Goal: Information Seeking & Learning: Learn about a topic

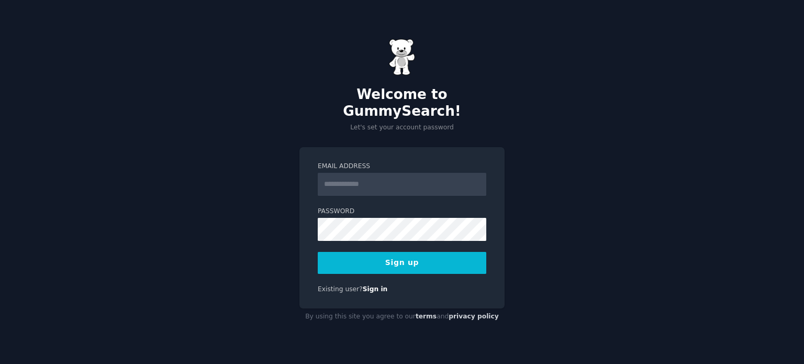
click at [385, 173] on input "Email Address" at bounding box center [402, 184] width 168 height 23
click at [362, 181] on input "Email Address" at bounding box center [402, 184] width 168 height 23
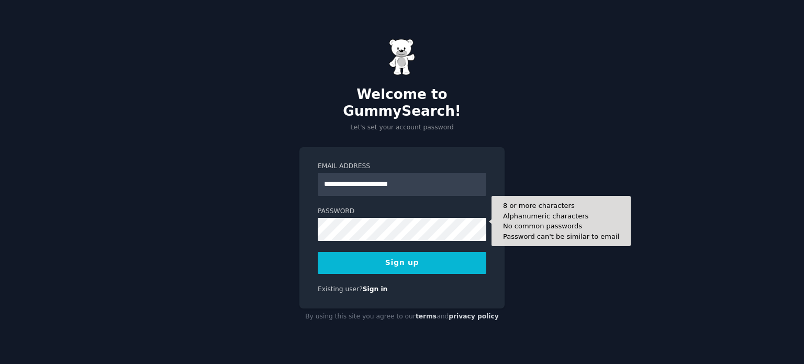
type input "**********"
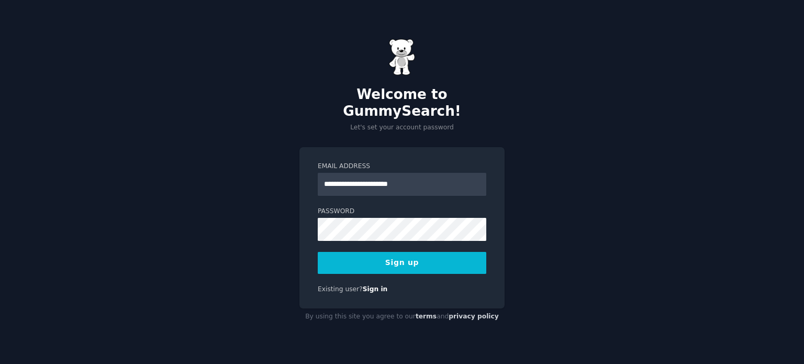
click at [423, 255] on button "Sign up" at bounding box center [402, 263] width 168 height 22
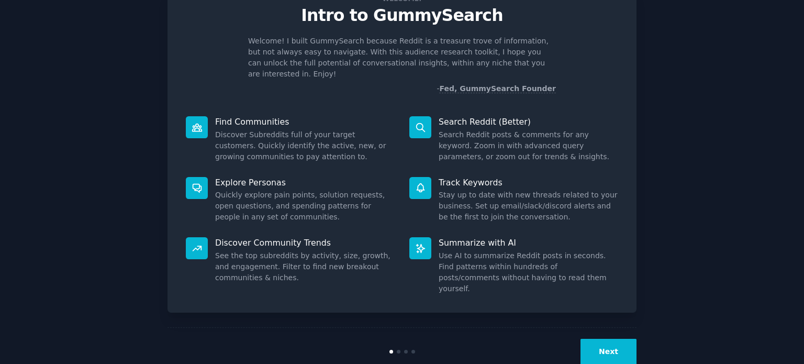
scroll to position [46, 0]
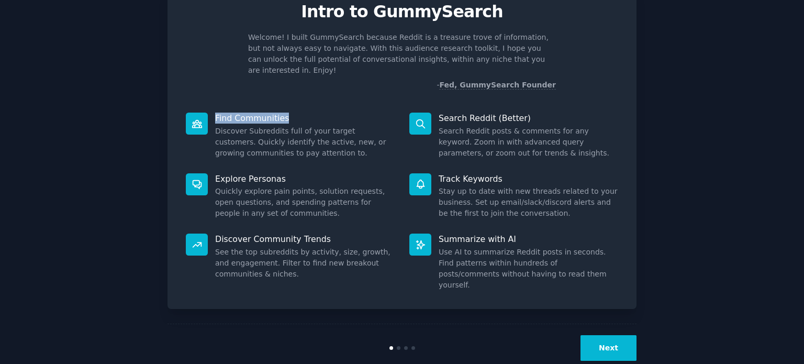
drag, startPoint x: 211, startPoint y: 108, endPoint x: 299, endPoint y: 110, distance: 88.5
click at [299, 113] on dt "Find Communities" at bounding box center [290, 118] width 209 height 11
drag, startPoint x: 441, startPoint y: 228, endPoint x: 537, endPoint y: 232, distance: 96.4
click at [549, 233] on p "Summarize with AI" at bounding box center [528, 238] width 179 height 11
click at [606, 335] on button "Next" at bounding box center [608, 348] width 56 height 26
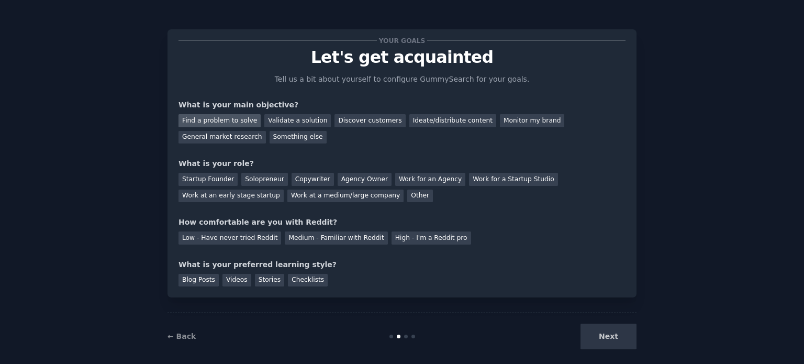
click at [234, 123] on div "Find a problem to solve" at bounding box center [219, 120] width 82 height 13
click at [284, 121] on div "Validate a solution" at bounding box center [297, 120] width 66 height 13
click at [229, 124] on div "Find a problem to solve" at bounding box center [219, 120] width 82 height 13
click at [254, 185] on div "Solopreneur" at bounding box center [264, 179] width 46 height 13
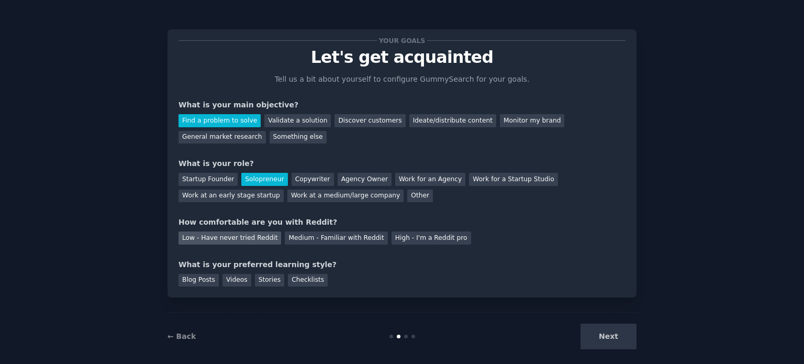
click at [232, 242] on div "Low - Have never tried Reddit" at bounding box center [229, 237] width 103 height 13
click at [293, 282] on div "Checklists" at bounding box center [308, 280] width 40 height 13
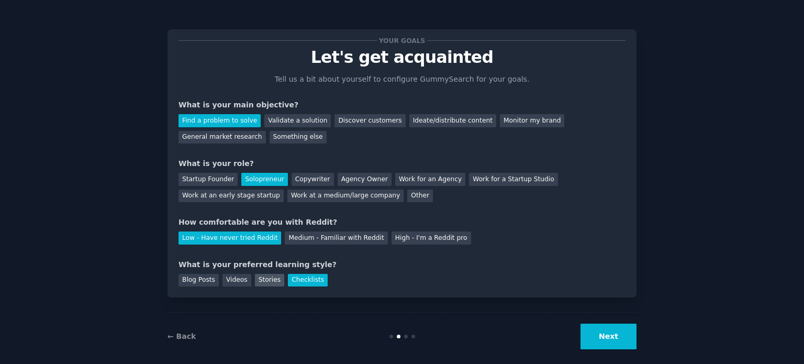
click at [260, 279] on div "Stories" at bounding box center [269, 280] width 29 height 13
click at [295, 279] on div "Checklists" at bounding box center [308, 280] width 40 height 13
click at [238, 287] on div "Your goals Let's get acquainted Tell us a bit about yourself to configure Gummy…" at bounding box center [401, 163] width 469 height 268
click at [236, 284] on div "Videos" at bounding box center [236, 280] width 29 height 13
click at [291, 284] on div "Checklists" at bounding box center [308, 280] width 40 height 13
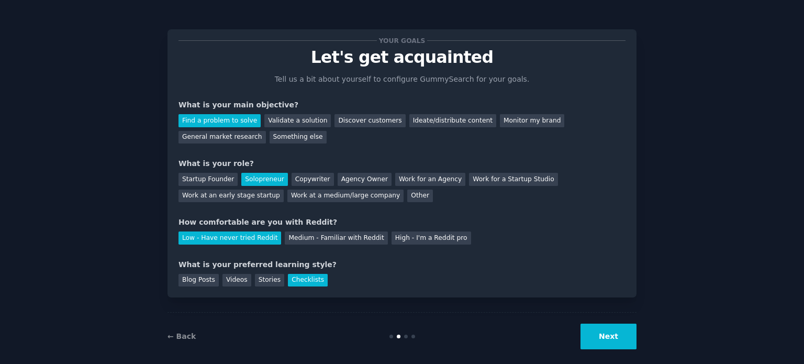
click at [598, 337] on button "Next" at bounding box center [608, 336] width 56 height 26
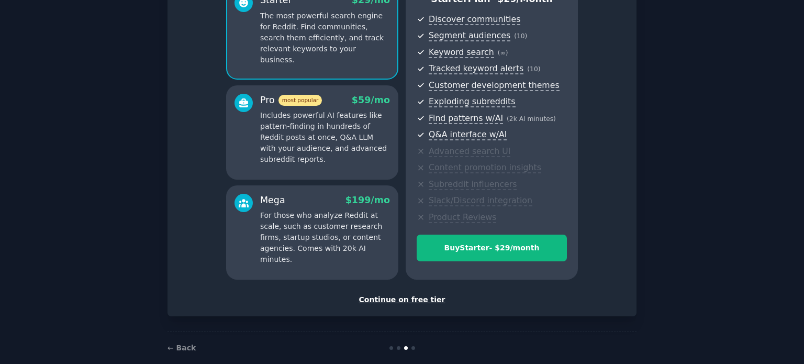
scroll to position [123, 0]
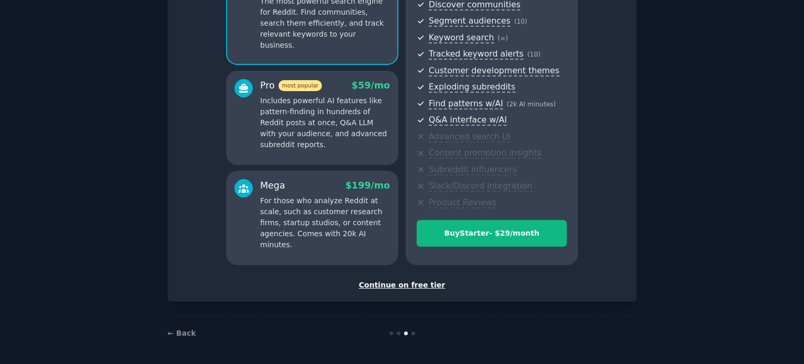
click at [397, 285] on div "Continue on free tier" at bounding box center [401, 284] width 447 height 11
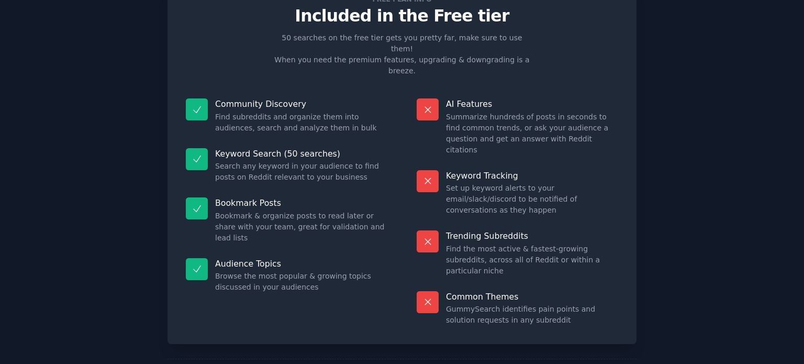
scroll to position [43, 0]
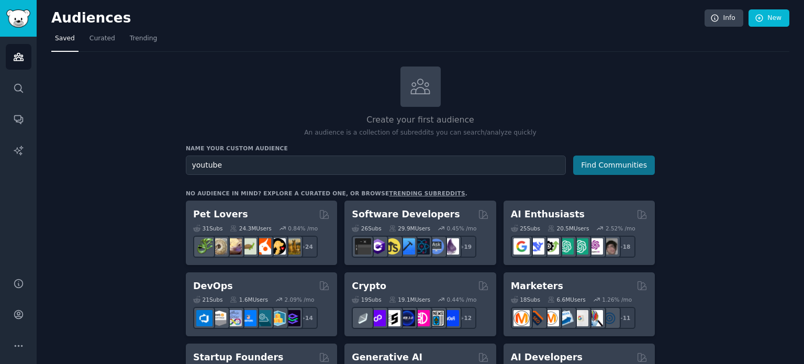
type input "youtube"
click at [611, 163] on button "Find Communities" at bounding box center [614, 164] width 82 height 19
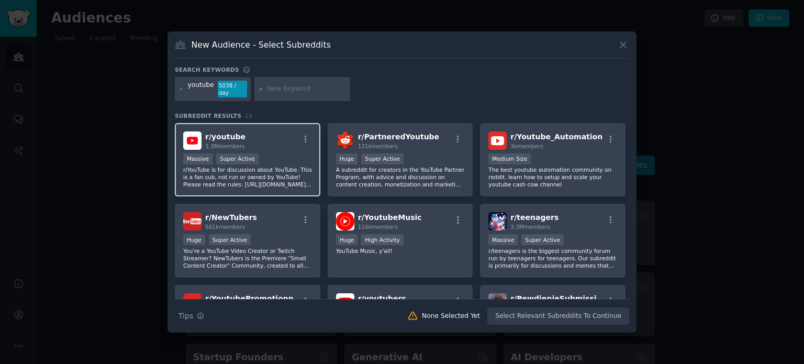
click at [238, 132] on span "r/ youtube" at bounding box center [225, 136] width 40 height 8
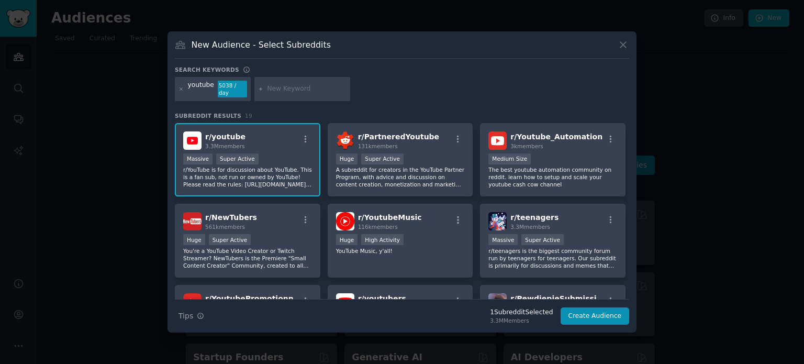
click at [260, 144] on div "r/ youtube 3.3M members" at bounding box center [247, 140] width 129 height 18
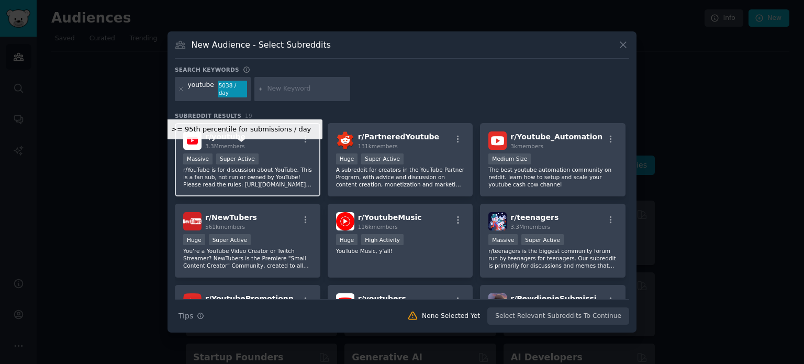
click at [252, 147] on div "r/ youtube 3.3M members >= 95th percentile for submissions / day Massive Super …" at bounding box center [247, 160] width 145 height 74
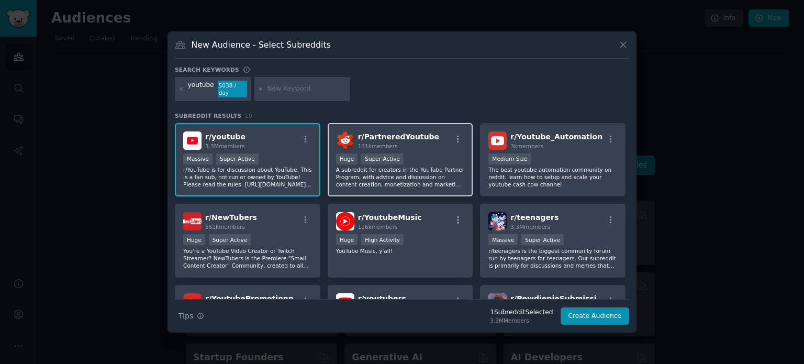
click at [442, 172] on p "A subreddit for creators in the YouTube Partner Program, with advice and discus…" at bounding box center [400, 177] width 129 height 22
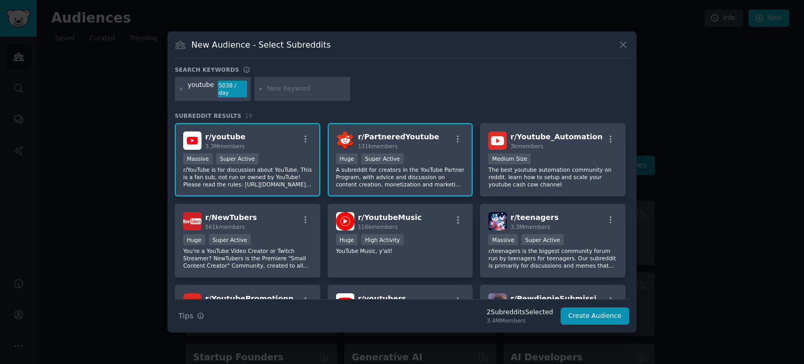
click at [435, 173] on p "A subreddit for creators in the YouTube Partner Program, with advice and discus…" at bounding box center [400, 177] width 129 height 22
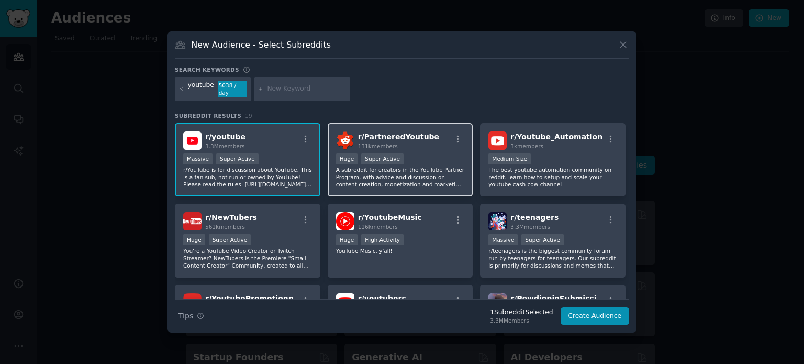
click at [435, 173] on p "A subreddit for creators in the YouTube Partner Program, with advice and discus…" at bounding box center [400, 177] width 129 height 22
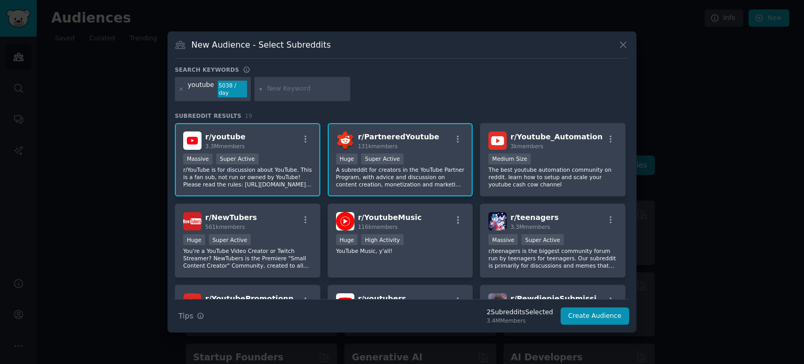
click at [435, 173] on p "A subreddit for creators in the YouTube Partner Program, with advice and discus…" at bounding box center [400, 177] width 129 height 22
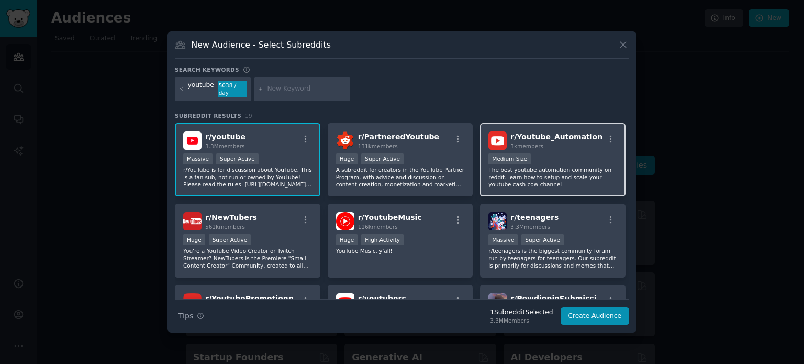
click at [550, 166] on p "The best youtube automation community on reddit. learn how to setup and scale y…" at bounding box center [552, 177] width 129 height 22
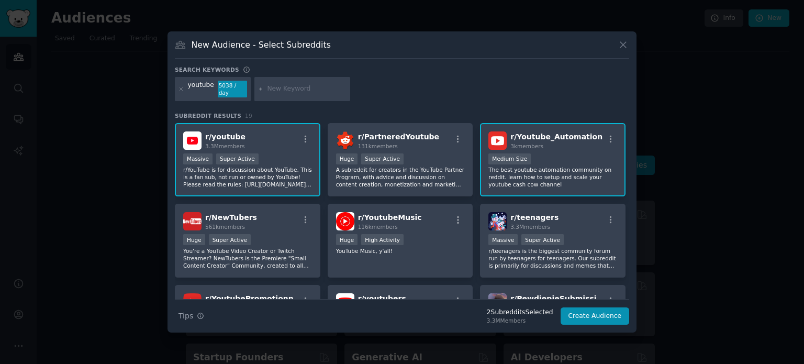
click at [546, 175] on p "The best youtube automation community on reddit. learn how to setup and scale y…" at bounding box center [552, 177] width 129 height 22
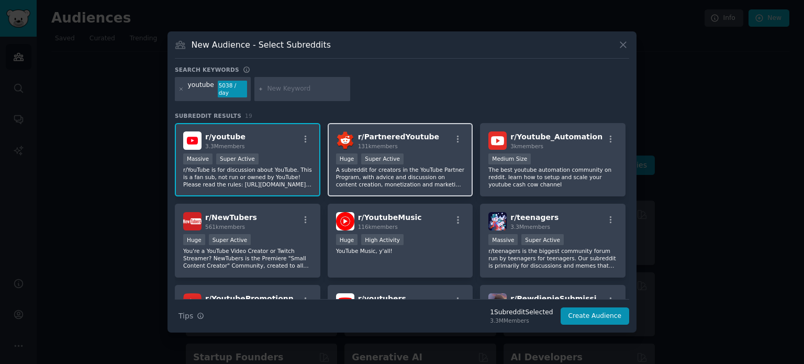
click at [445, 166] on p "A subreddit for creators in the YouTube Partner Program, with advice and discus…" at bounding box center [400, 177] width 129 height 22
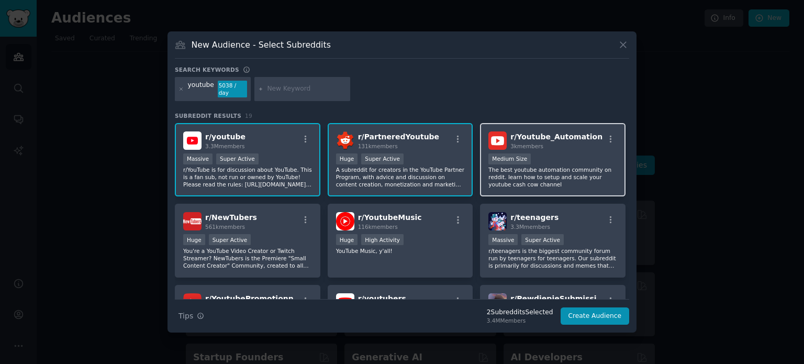
click at [560, 178] on p "The best youtube automation community on reddit. learn how to setup and scale y…" at bounding box center [552, 177] width 129 height 22
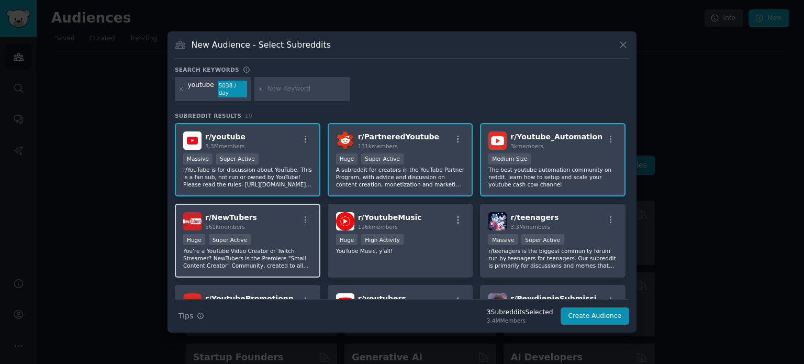
click at [261, 240] on div "Huge Super Active" at bounding box center [247, 240] width 129 height 13
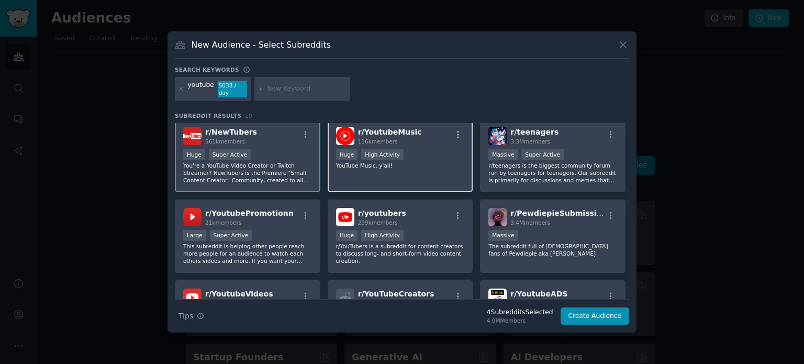
scroll to position [105, 0]
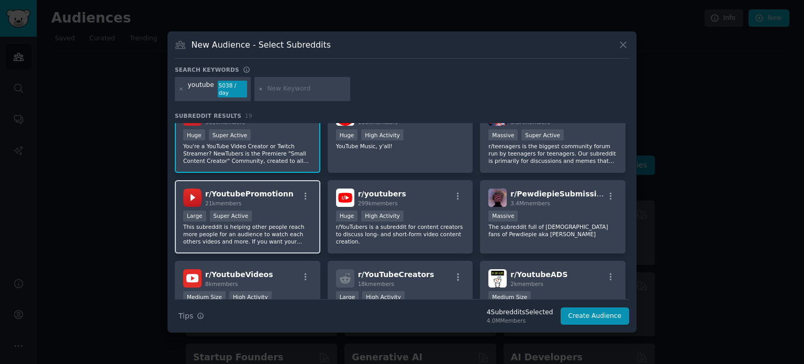
click at [278, 230] on p "This subreddit is helping other people reach more people for an audience to wat…" at bounding box center [247, 234] width 129 height 22
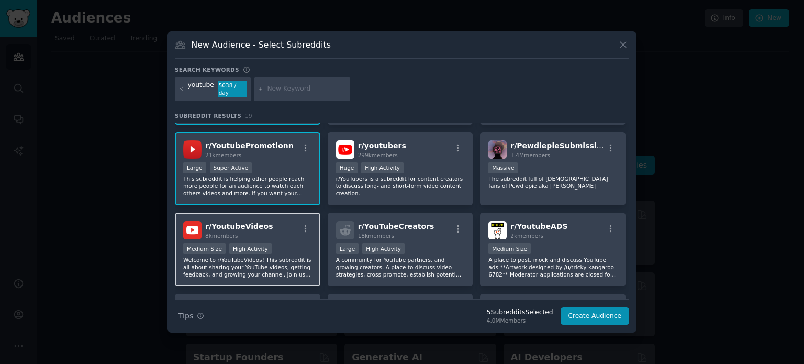
scroll to position [157, 0]
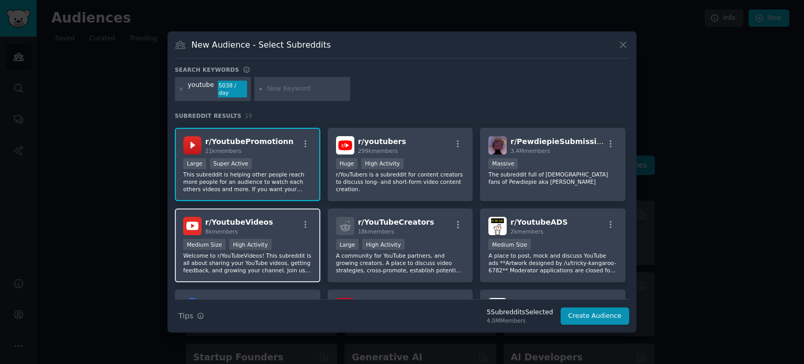
click at [274, 232] on div "r/ YoutubeVideos 8k members >= 80th percentile for submissions / day Medium Siz…" at bounding box center [247, 245] width 145 height 74
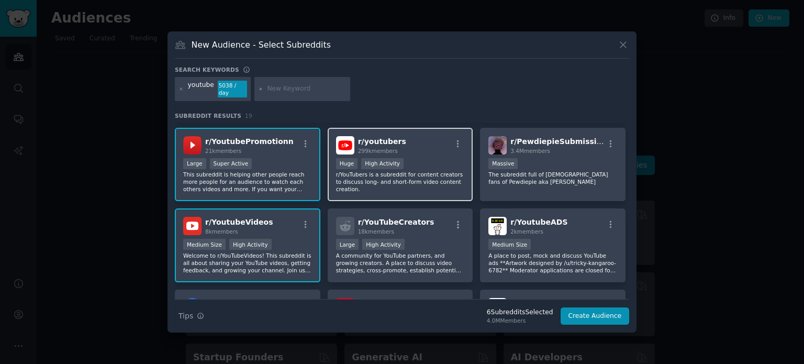
click at [422, 171] on p "r/YouTubers is a subreddit for content creators to discuss long- and short-form…" at bounding box center [400, 182] width 129 height 22
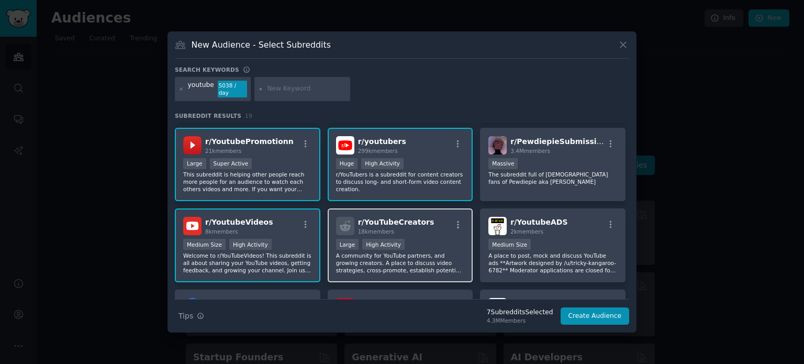
click at [423, 232] on div "r/ YouTubeCreators 18k members Large High Activity A community for YouTube part…" at bounding box center [400, 245] width 145 height 74
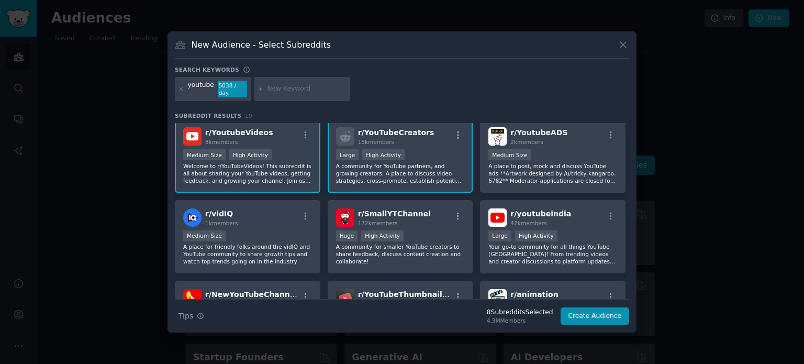
scroll to position [262, 0]
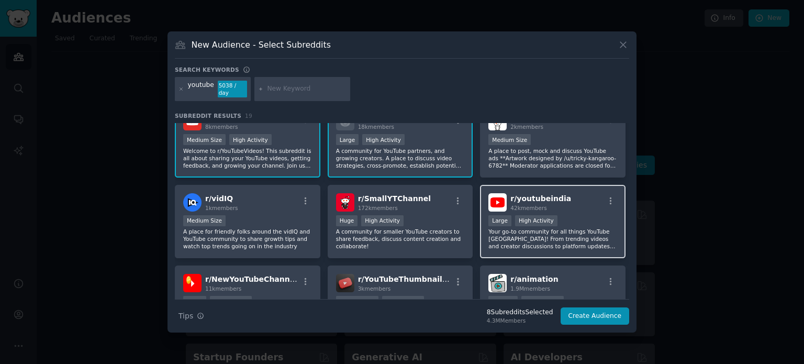
click at [592, 236] on p "Your go-to community for all things YouTube [GEOGRAPHIC_DATA]! From trending vi…" at bounding box center [552, 239] width 129 height 22
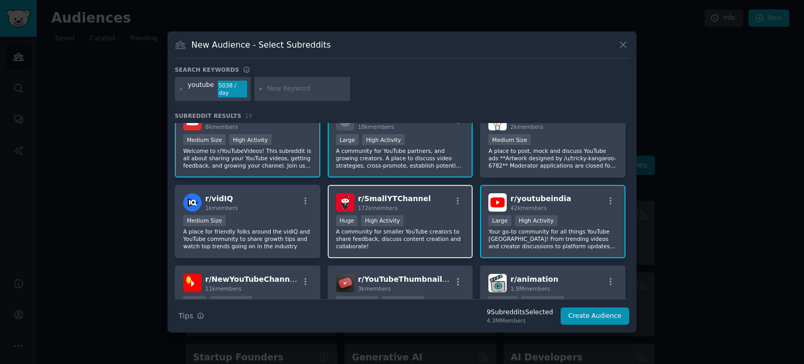
click at [427, 234] on p "A community for smaller YouTube creators to share feedback, discuss content cre…" at bounding box center [400, 239] width 129 height 22
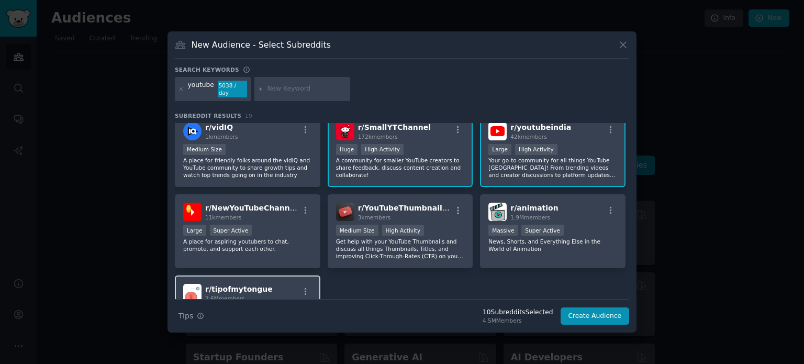
scroll to position [311, 0]
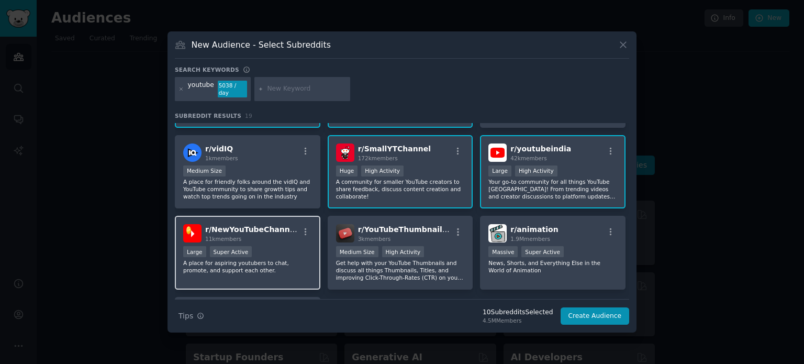
click at [278, 249] on div "Large Super Active" at bounding box center [247, 252] width 129 height 13
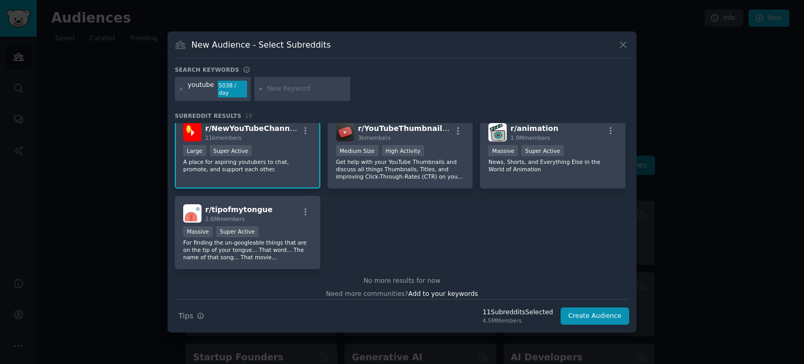
scroll to position [416, 0]
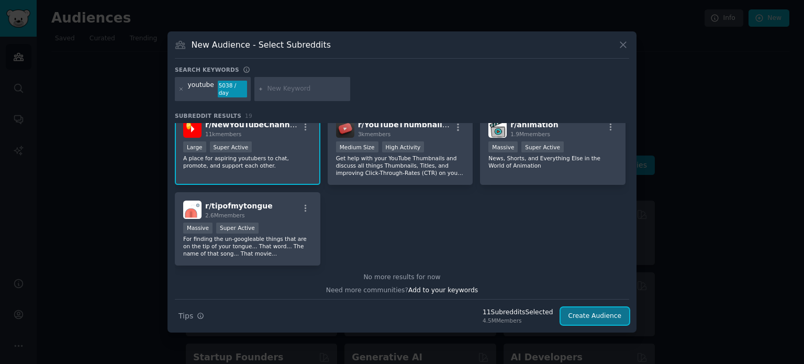
click at [591, 307] on button "Create Audience" at bounding box center [594, 316] width 69 height 18
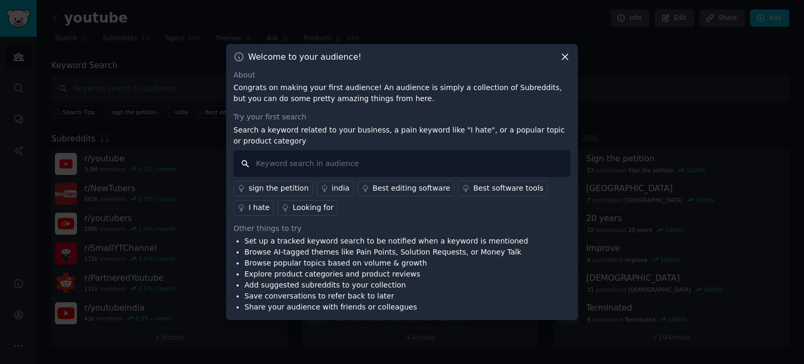
click at [338, 167] on input "text" at bounding box center [401, 163] width 337 height 27
click at [566, 56] on icon at bounding box center [565, 57] width 6 height 6
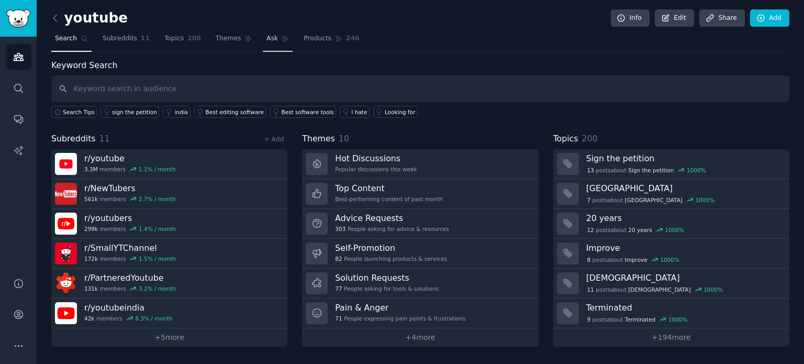
click at [266, 36] on span "Ask" at bounding box center [272, 38] width 12 height 9
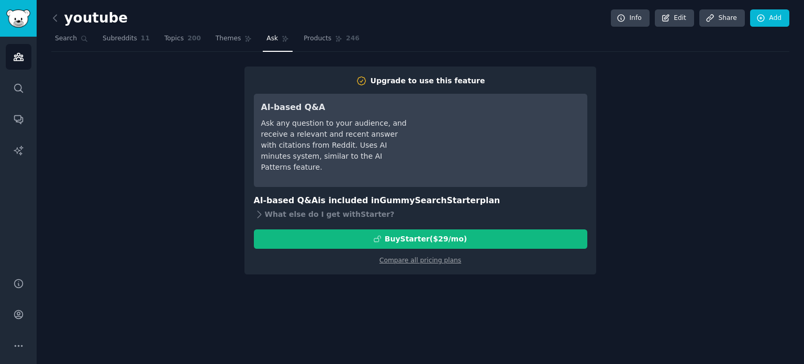
click at [318, 120] on div "Ask any question to your audience, and receive a relevant and recent answer wit…" at bounding box center [334, 145] width 147 height 55
click at [260, 214] on icon at bounding box center [259, 214] width 4 height 7
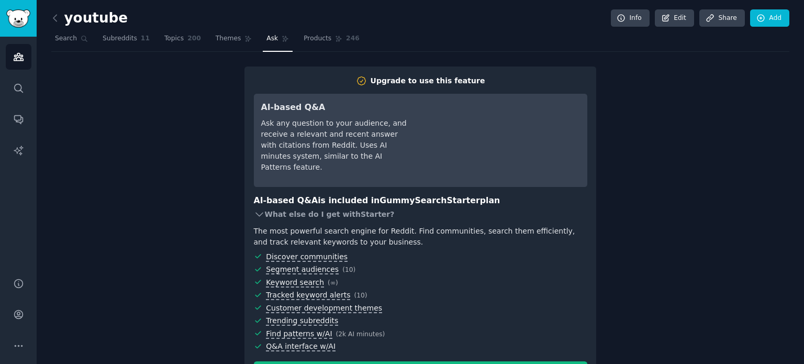
click at [260, 213] on icon at bounding box center [259, 214] width 11 height 11
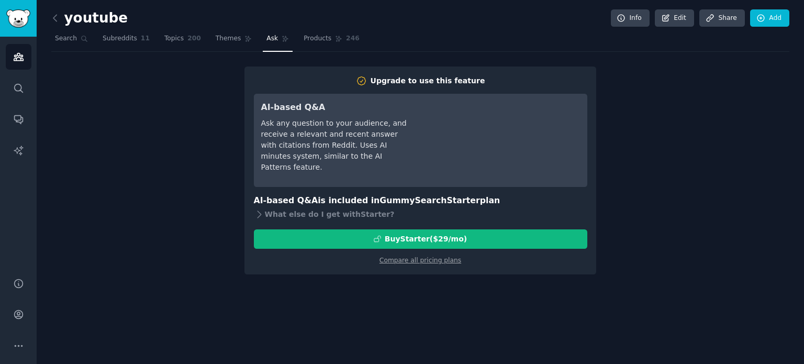
click at [679, 184] on div "Upgrade to use this feature AI-based Q&A Ask any question to your audience, and…" at bounding box center [420, 170] width 738 height 208
click at [118, 37] on span "Subreddits" at bounding box center [120, 38] width 35 height 9
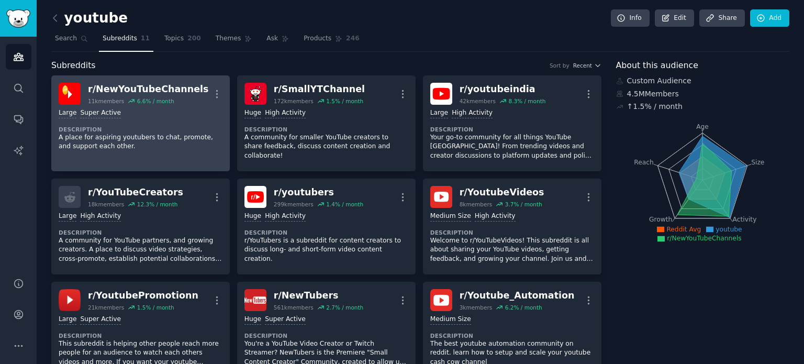
click at [147, 104] on div "6.6 % / month" at bounding box center [155, 100] width 37 height 7
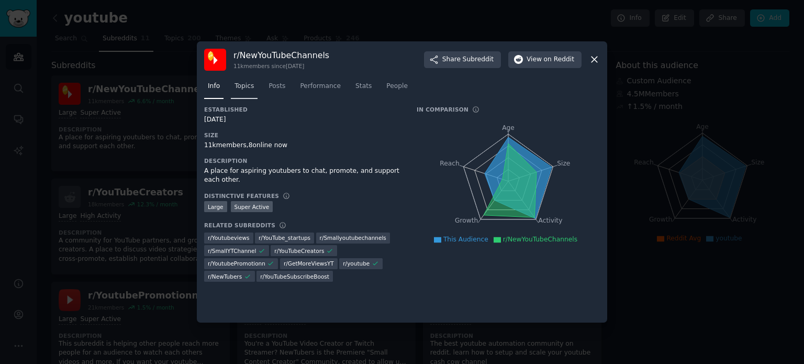
click at [247, 92] on link "Topics" at bounding box center [244, 88] width 27 height 21
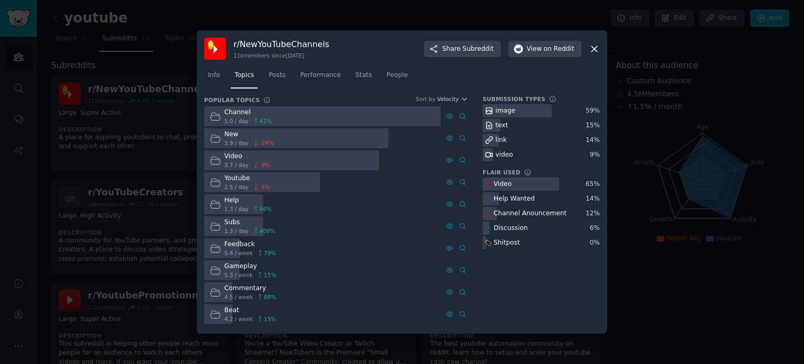
click at [227, 85] on nav "Info Topics Posts Performance Stats People" at bounding box center [402, 77] width 396 height 21
click at [216, 80] on link "Info" at bounding box center [213, 77] width 19 height 21
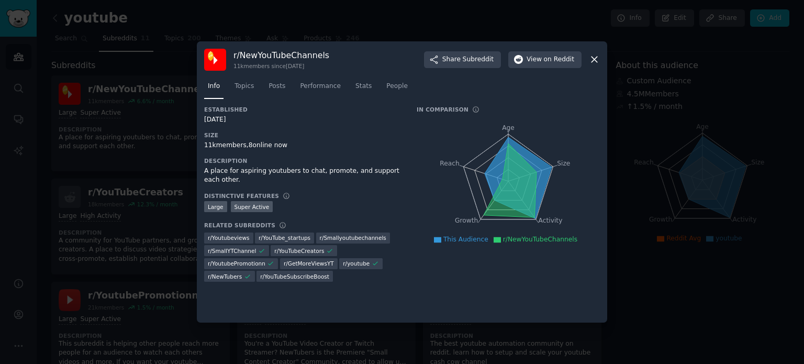
click at [586, 55] on div "r/ NewYouTubeChannels 11k members since [DATE] Share Subreddit View on Reddit" at bounding box center [402, 60] width 396 height 22
click at [592, 61] on icon at bounding box center [594, 60] width 6 height 6
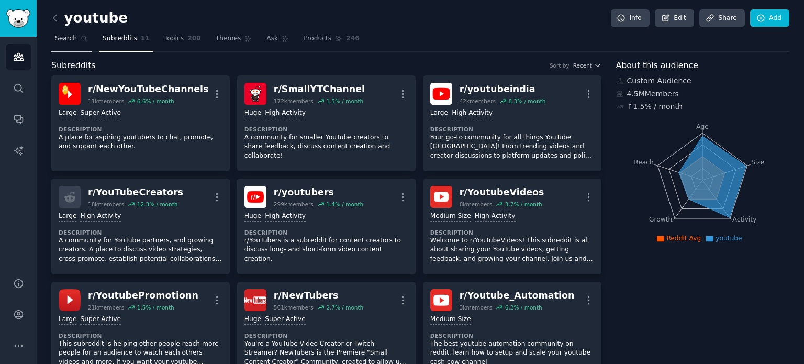
click at [58, 37] on span "Search" at bounding box center [66, 38] width 22 height 9
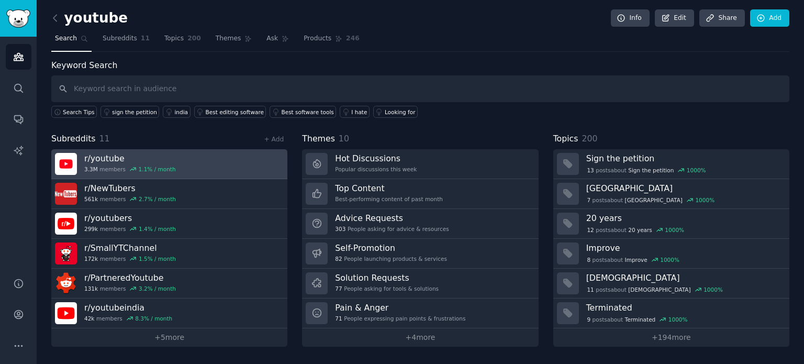
click at [217, 166] on link "r/ youtube 3.3M members 1.1 % / month" at bounding box center [169, 164] width 236 height 30
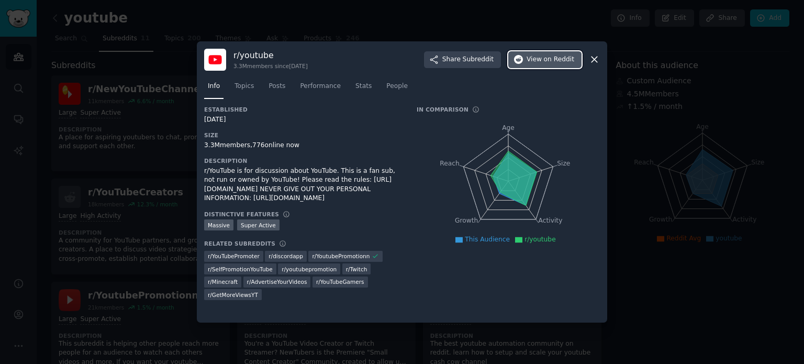
click at [565, 61] on span "on Reddit" at bounding box center [559, 59] width 30 height 9
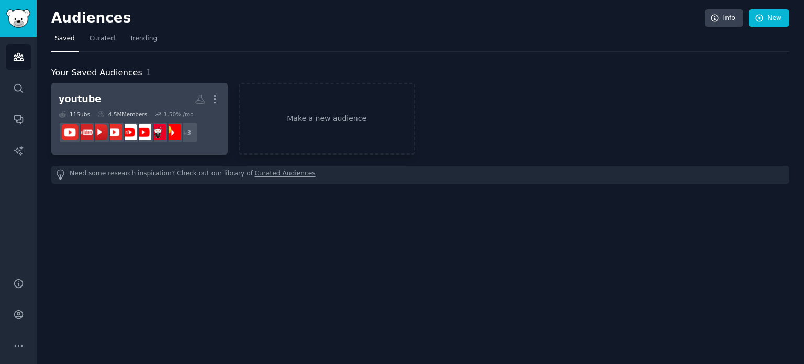
click at [134, 98] on h2 "youtube More" at bounding box center [140, 99] width 162 height 18
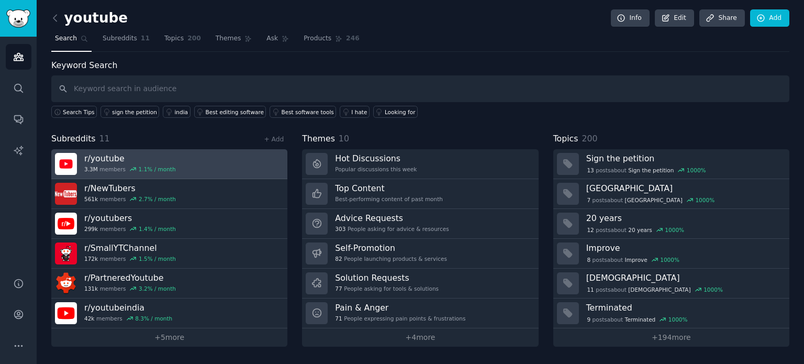
click at [176, 160] on link "r/ youtube 3.3M members 1.1 % / month" at bounding box center [169, 164] width 236 height 30
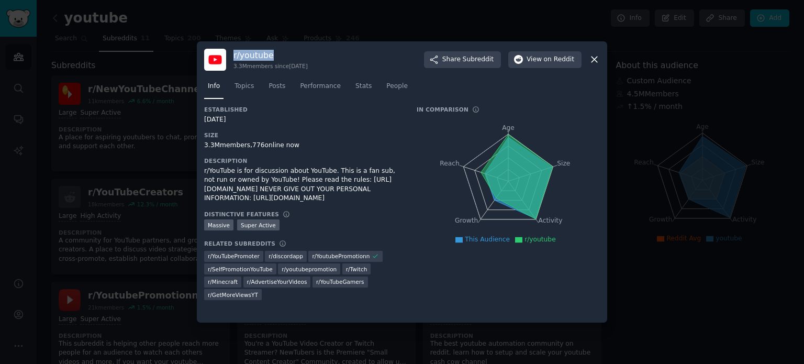
drag, startPoint x: 275, startPoint y: 57, endPoint x: 231, endPoint y: 52, distance: 44.7
click at [231, 52] on div "r/ youtube 3.3M members since 01/25/2008 Share Subreddit View on Reddit" at bounding box center [402, 60] width 396 height 22
copy h3 "r/ youtube"
